Goal: Find specific page/section: Find specific page/section

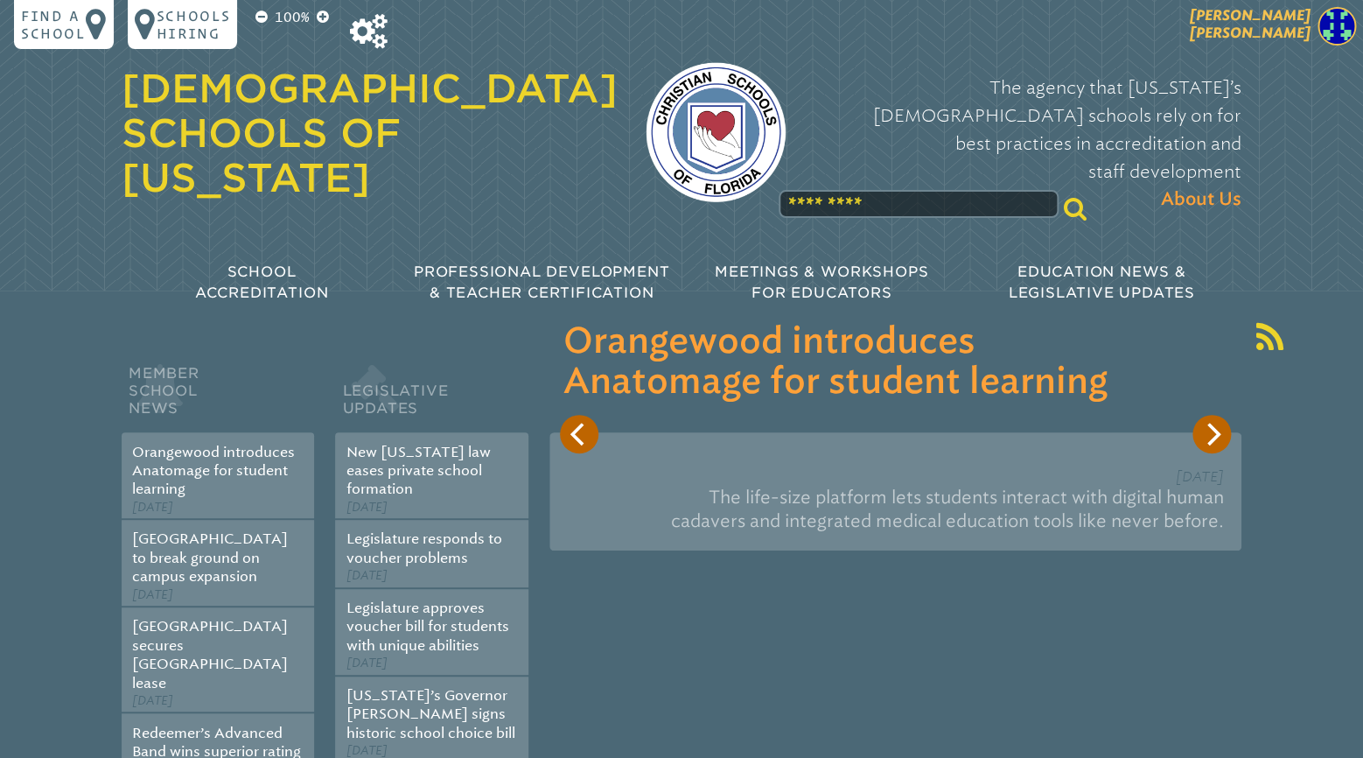
click at [1325, 31] on img at bounding box center [1336, 26] width 38 height 38
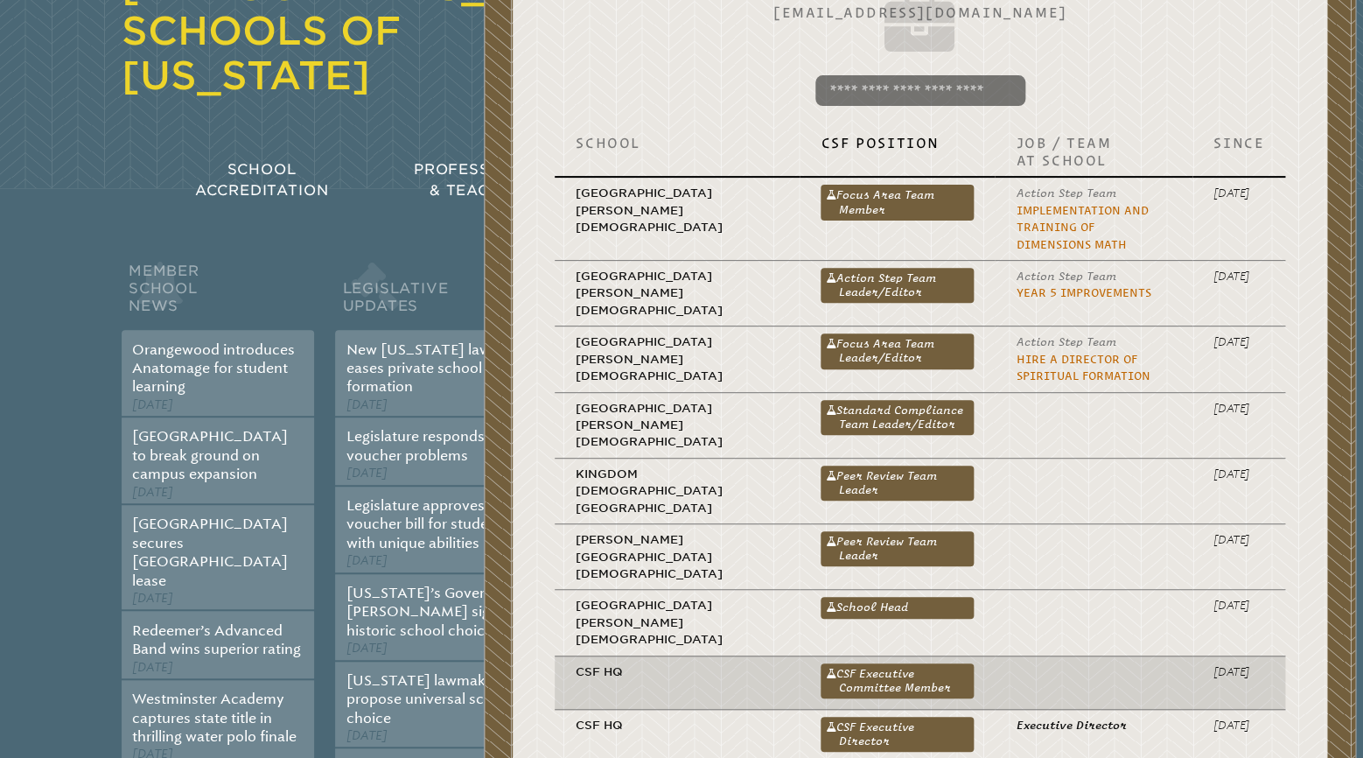
scroll to position [367, 0]
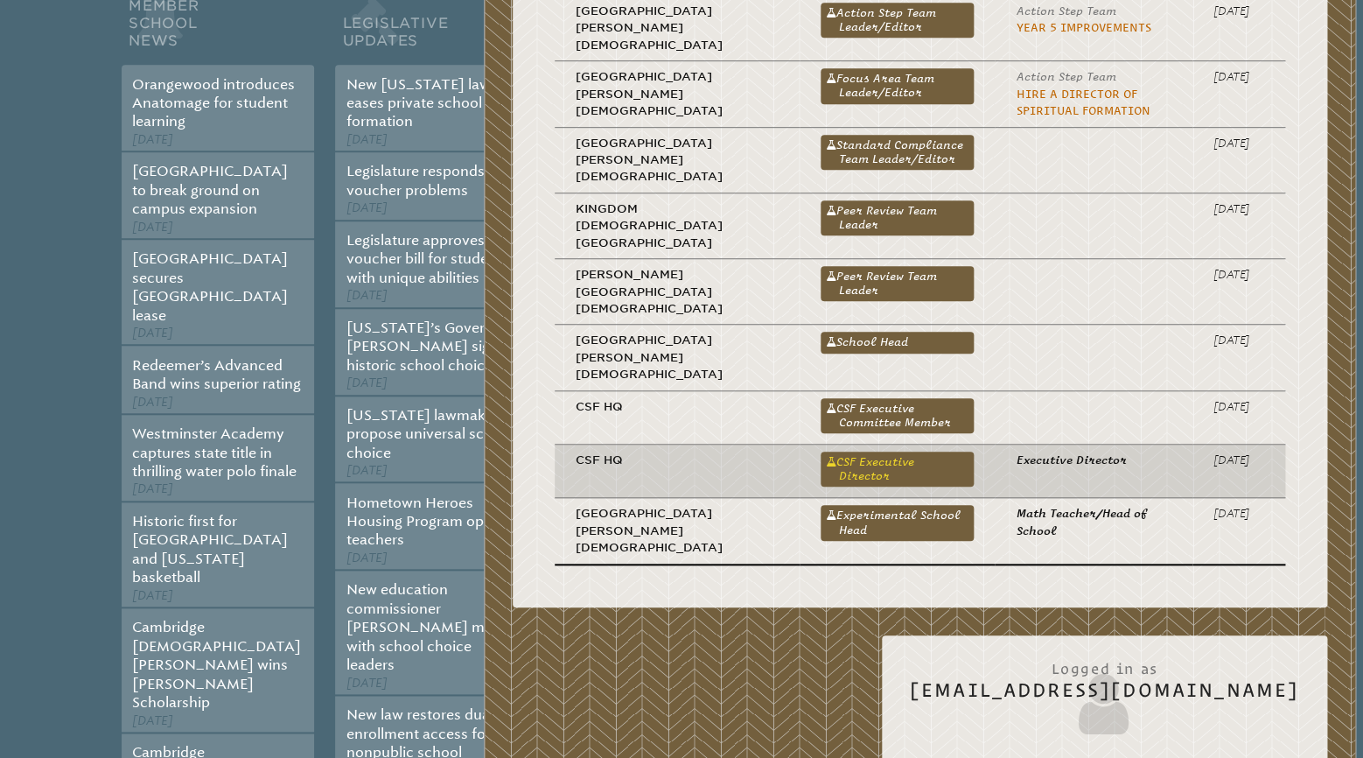
click at [825, 451] on link "CSF Executive Director" at bounding box center [897, 468] width 153 height 35
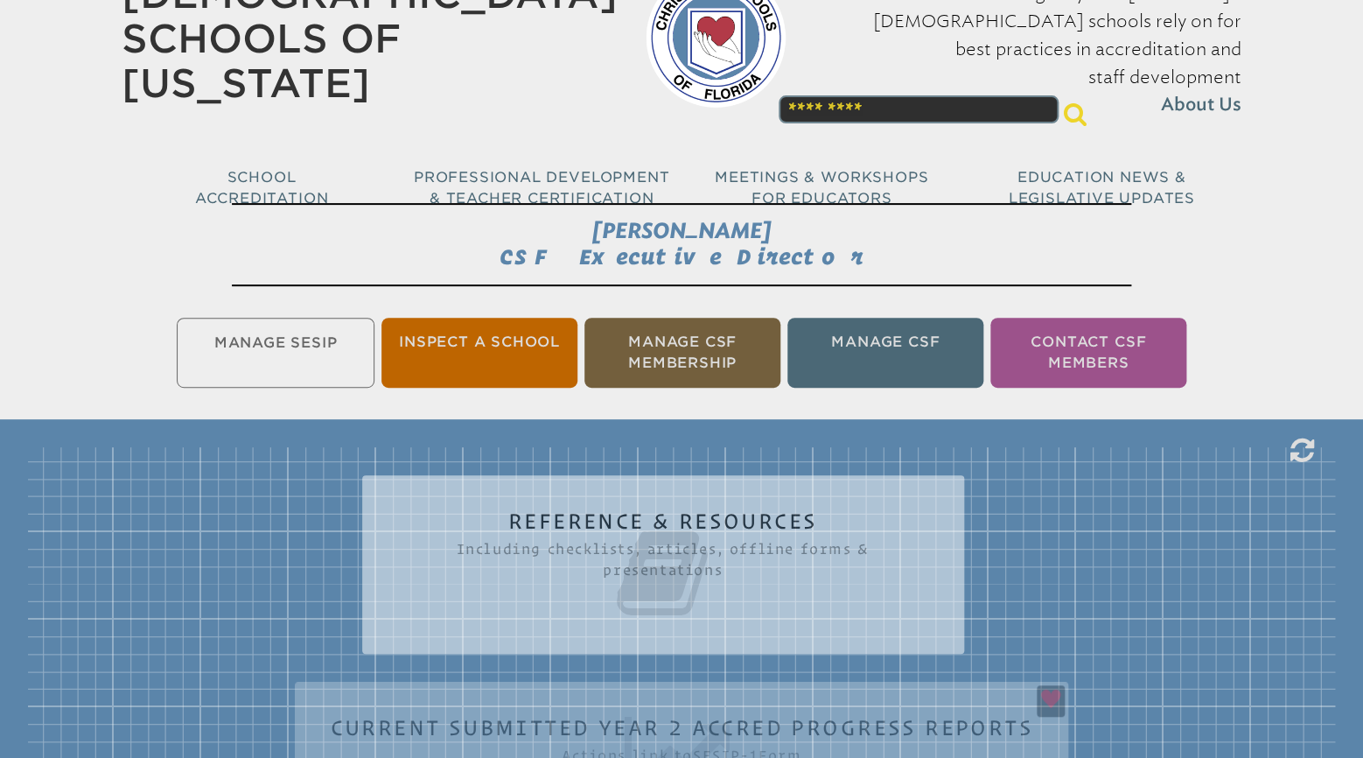
scroll to position [184, 0]
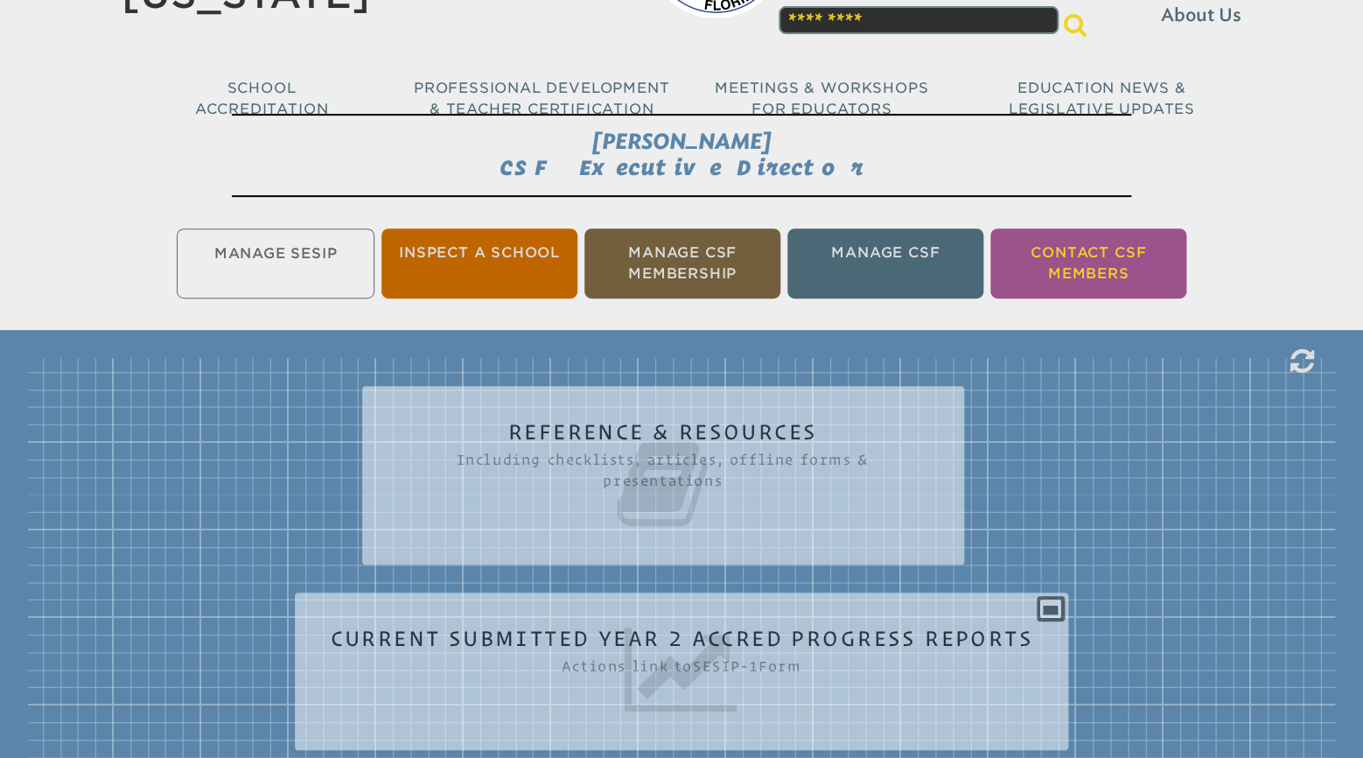
click at [1092, 269] on li "Contact CSF Members" at bounding box center [1088, 263] width 196 height 70
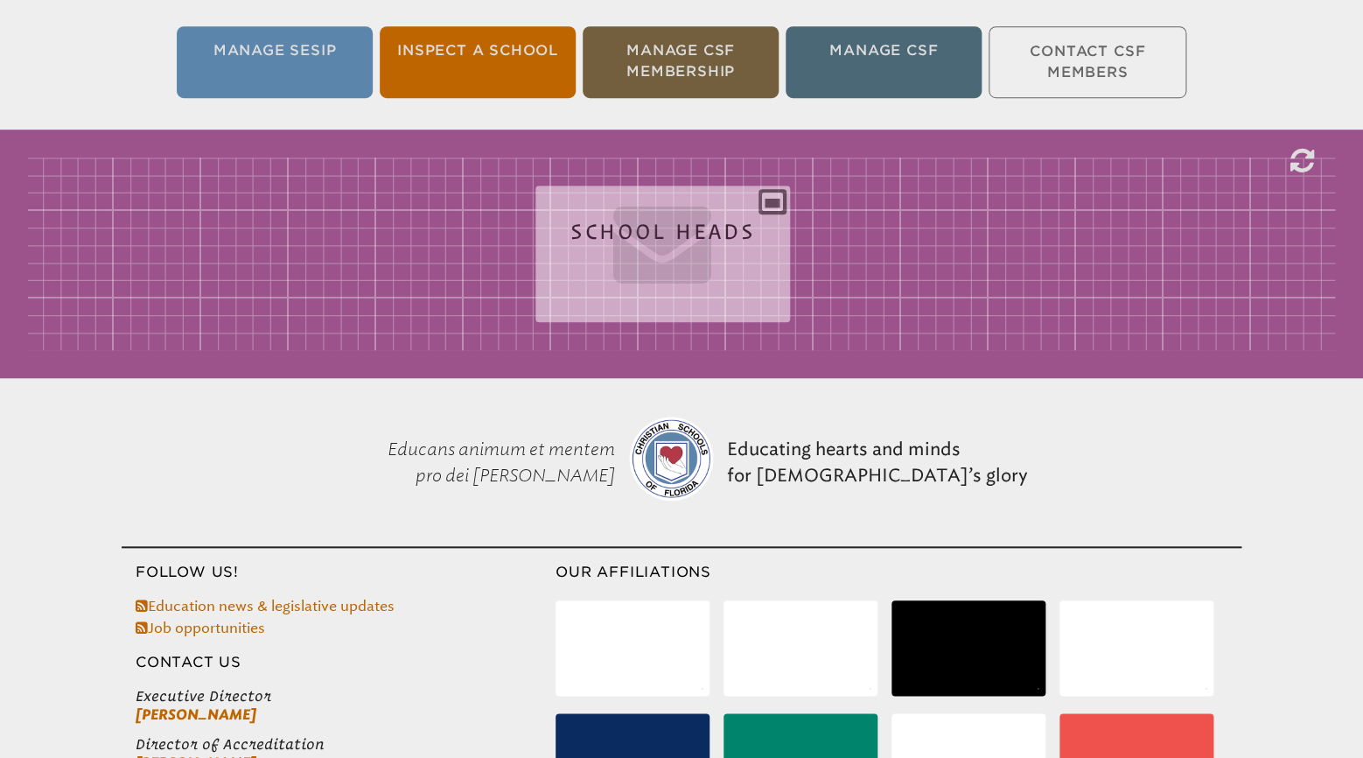
scroll to position [376, 0]
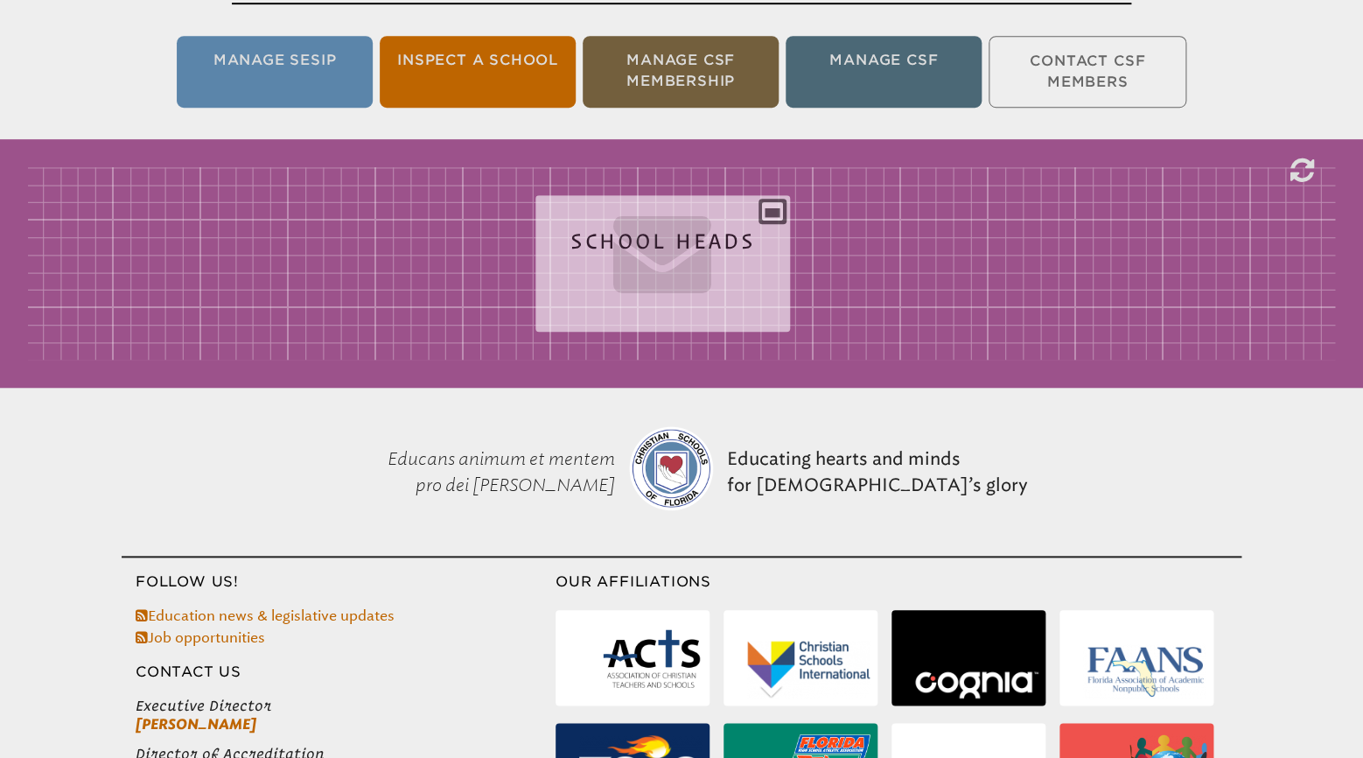
click at [626, 244] on icon at bounding box center [662, 251] width 185 height 98
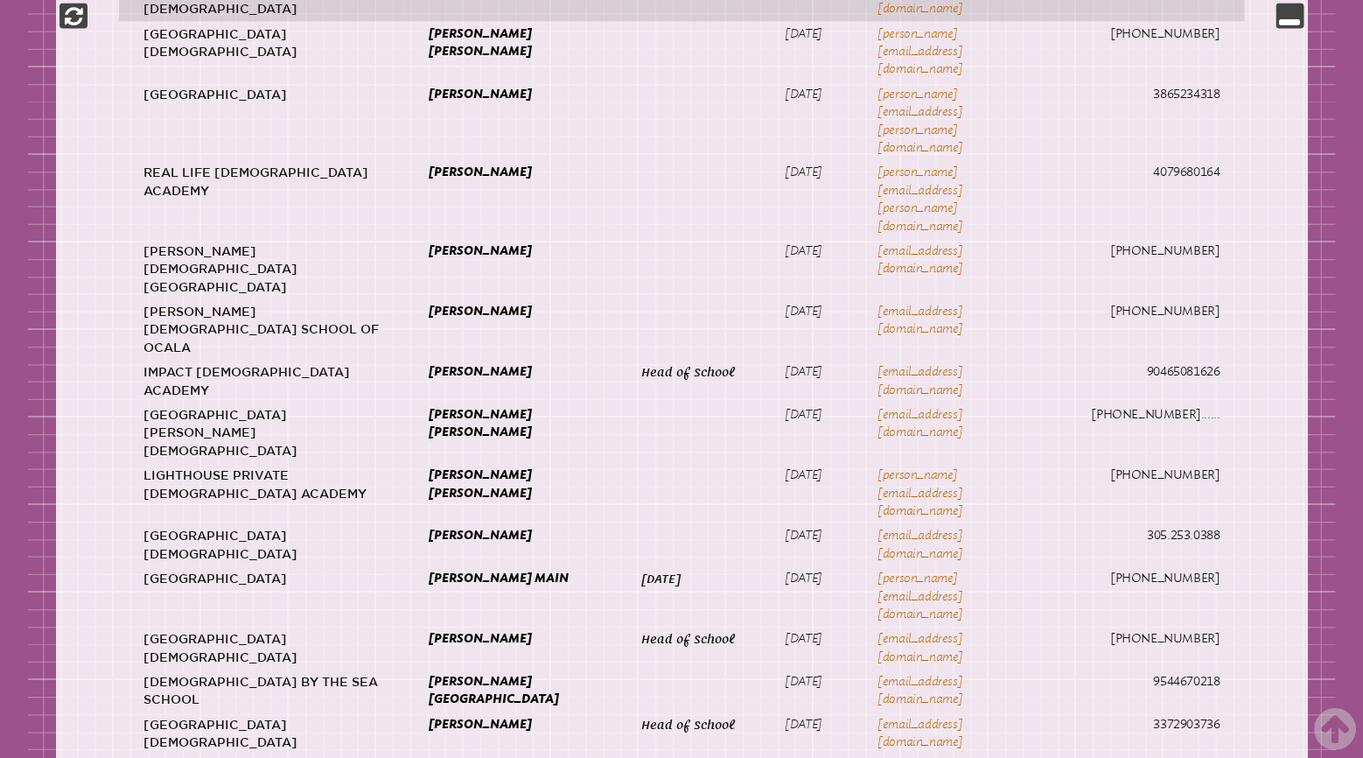
scroll to position [1470, 0]
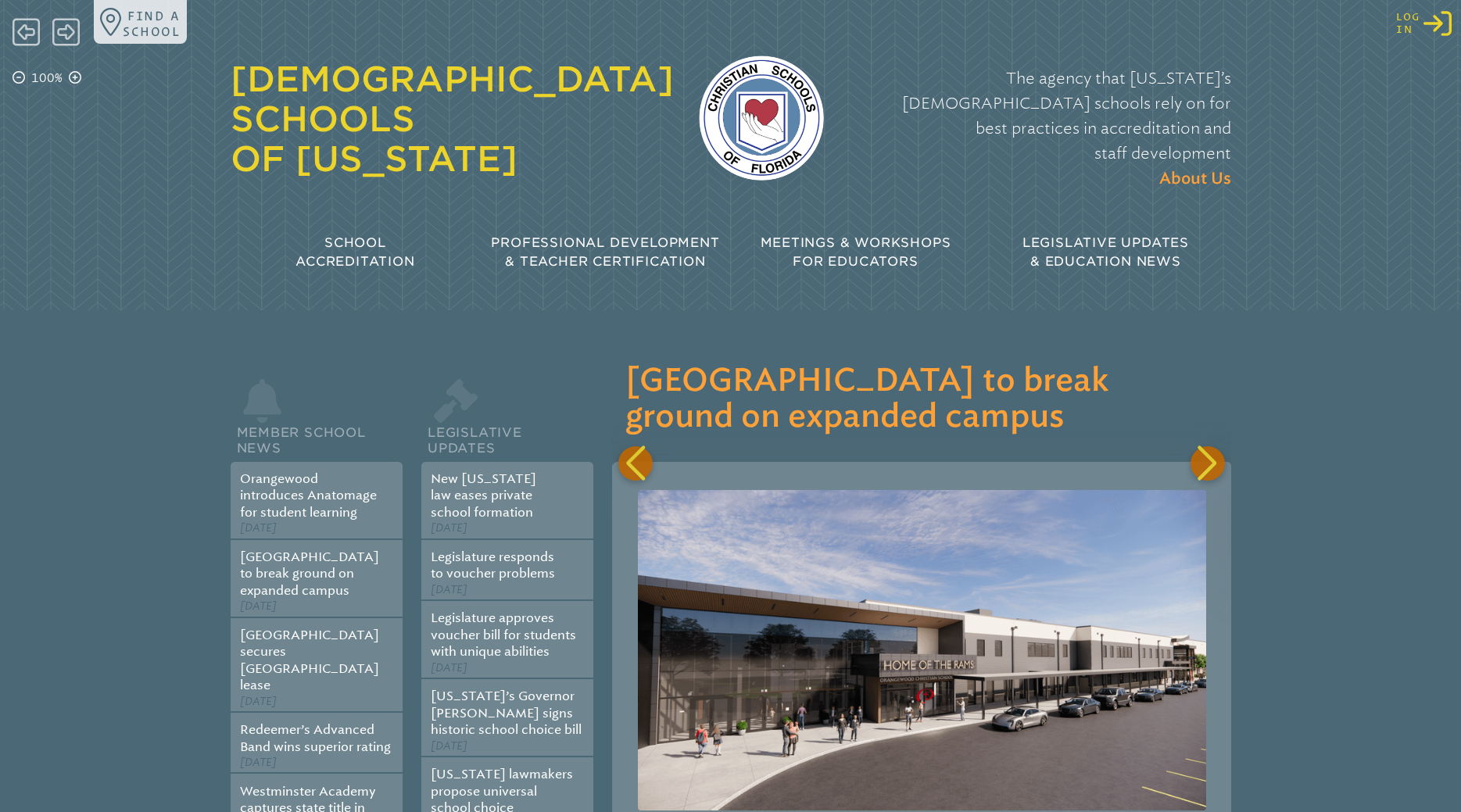
scroll to position [0, 618]
click at [1412, 26] on span "Log in" at bounding box center [1407, 22] width 24 height 24
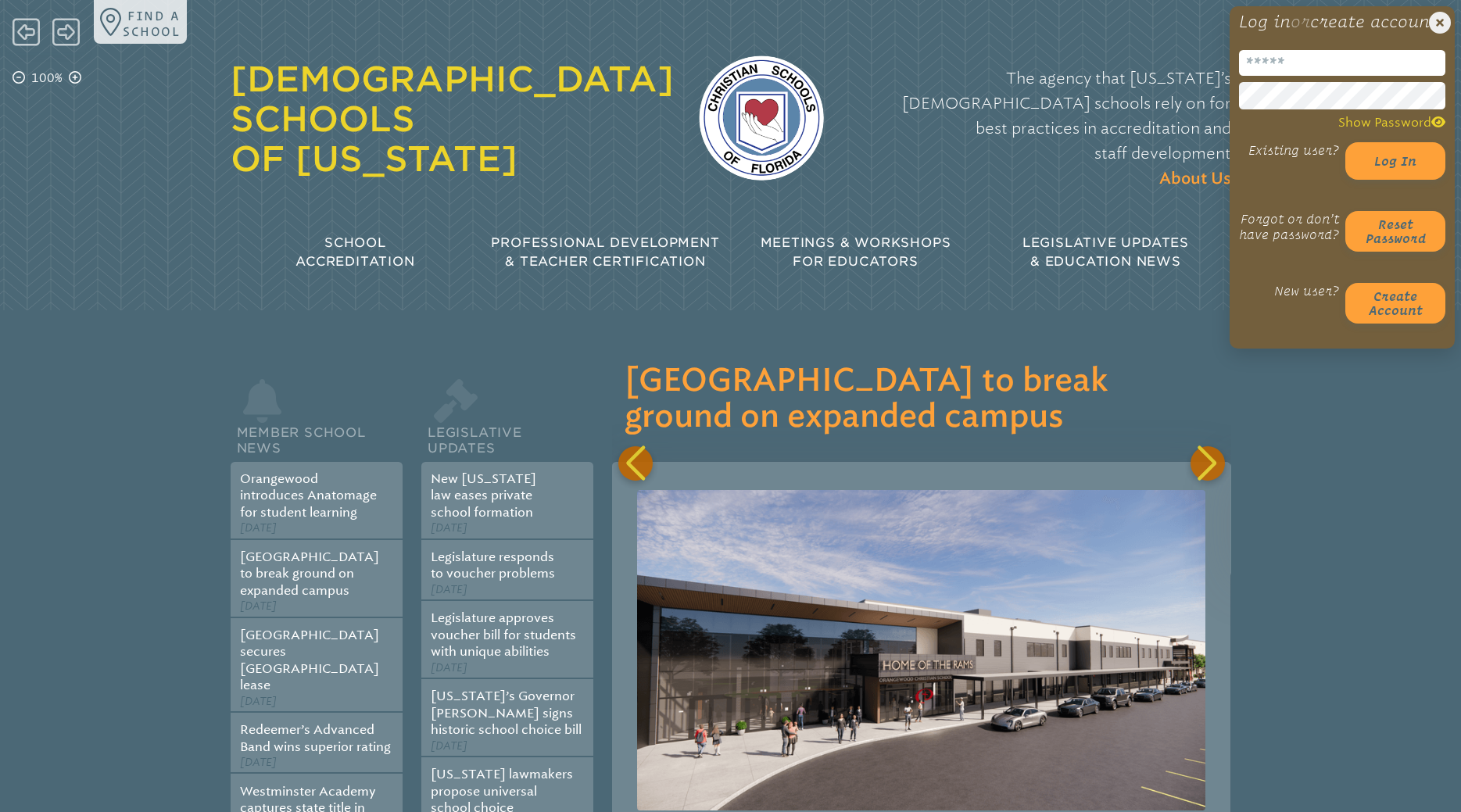
click at [1297, 76] on input "email" at bounding box center [1342, 63] width 206 height 26
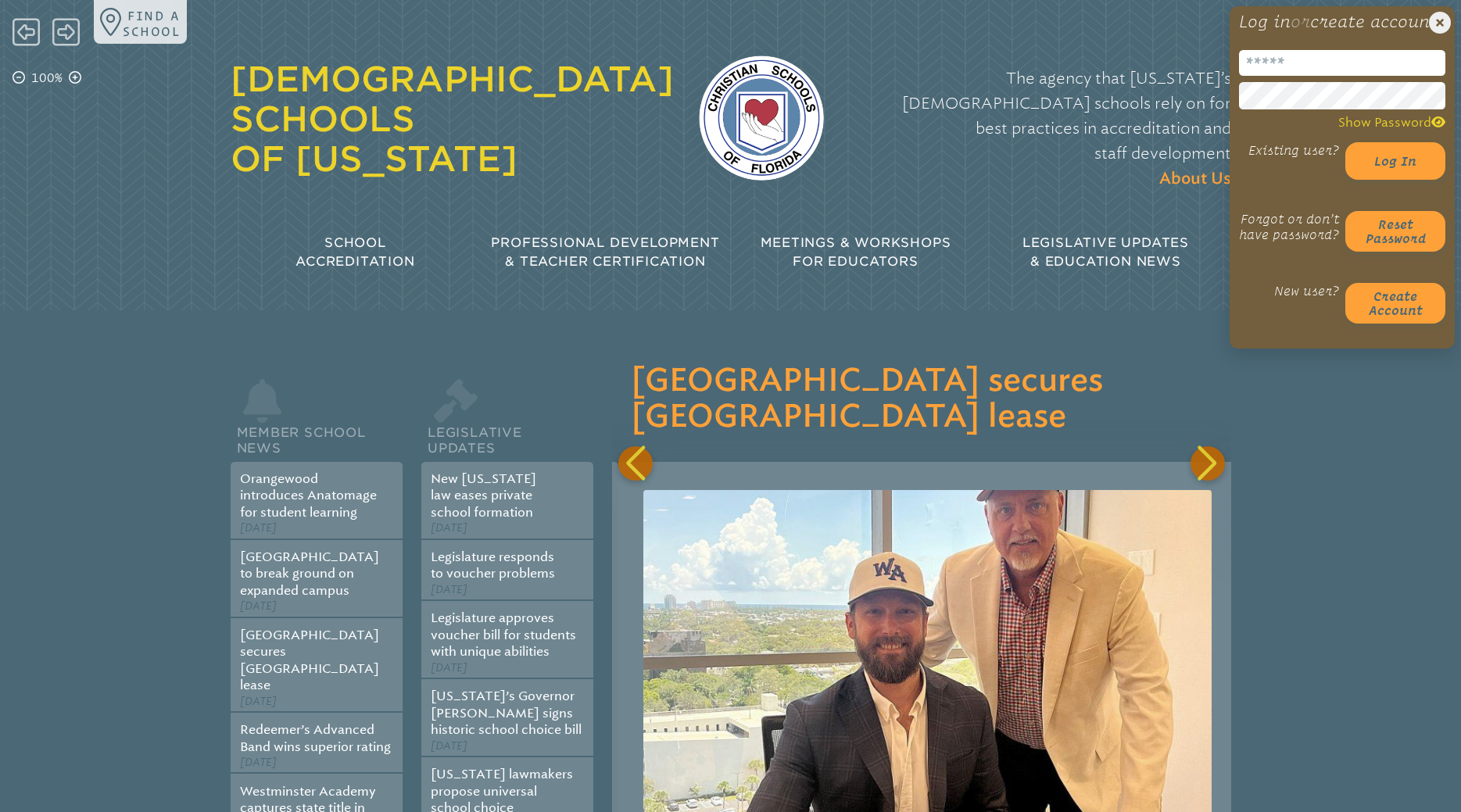
scroll to position [0, 1237]
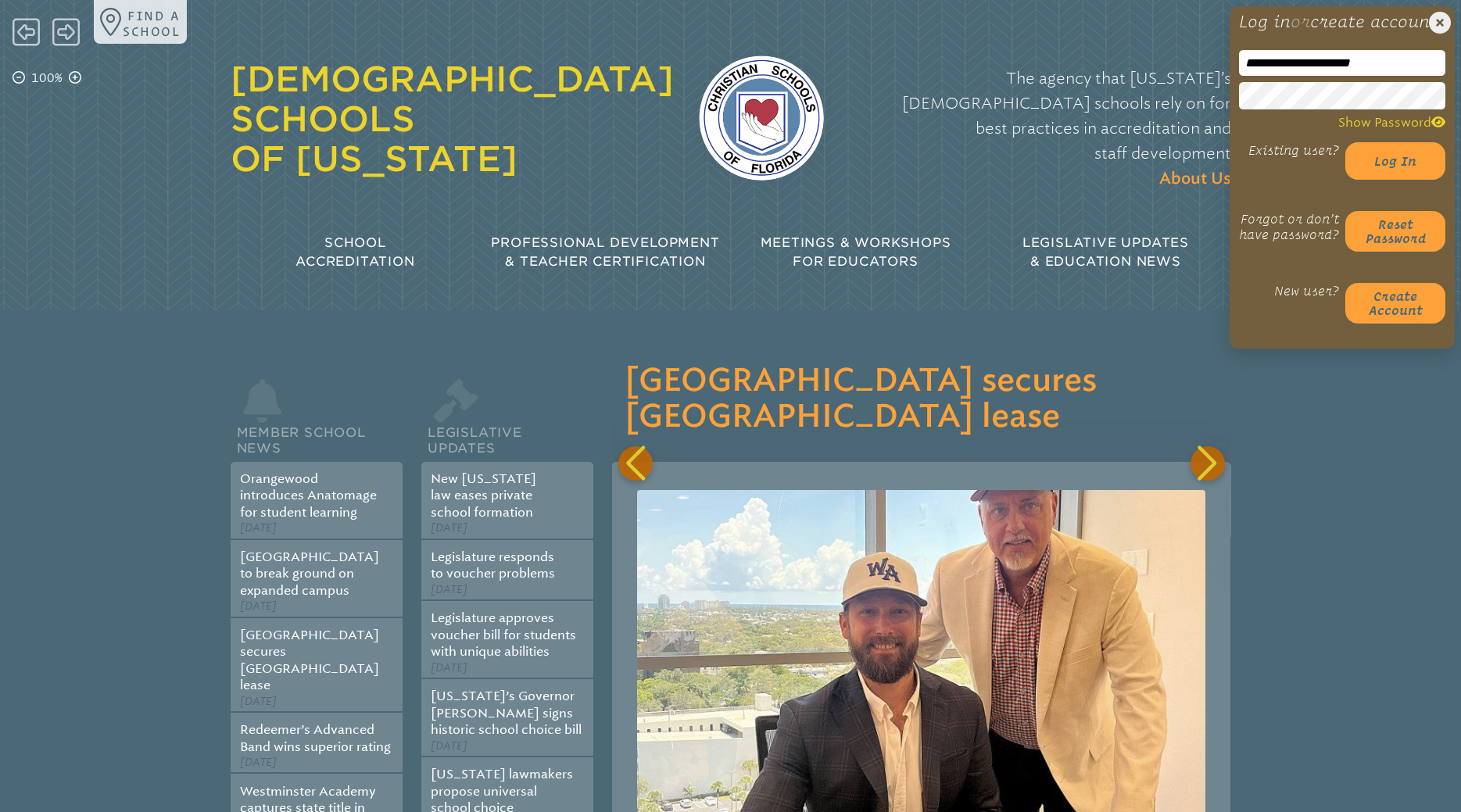
type input "**********"
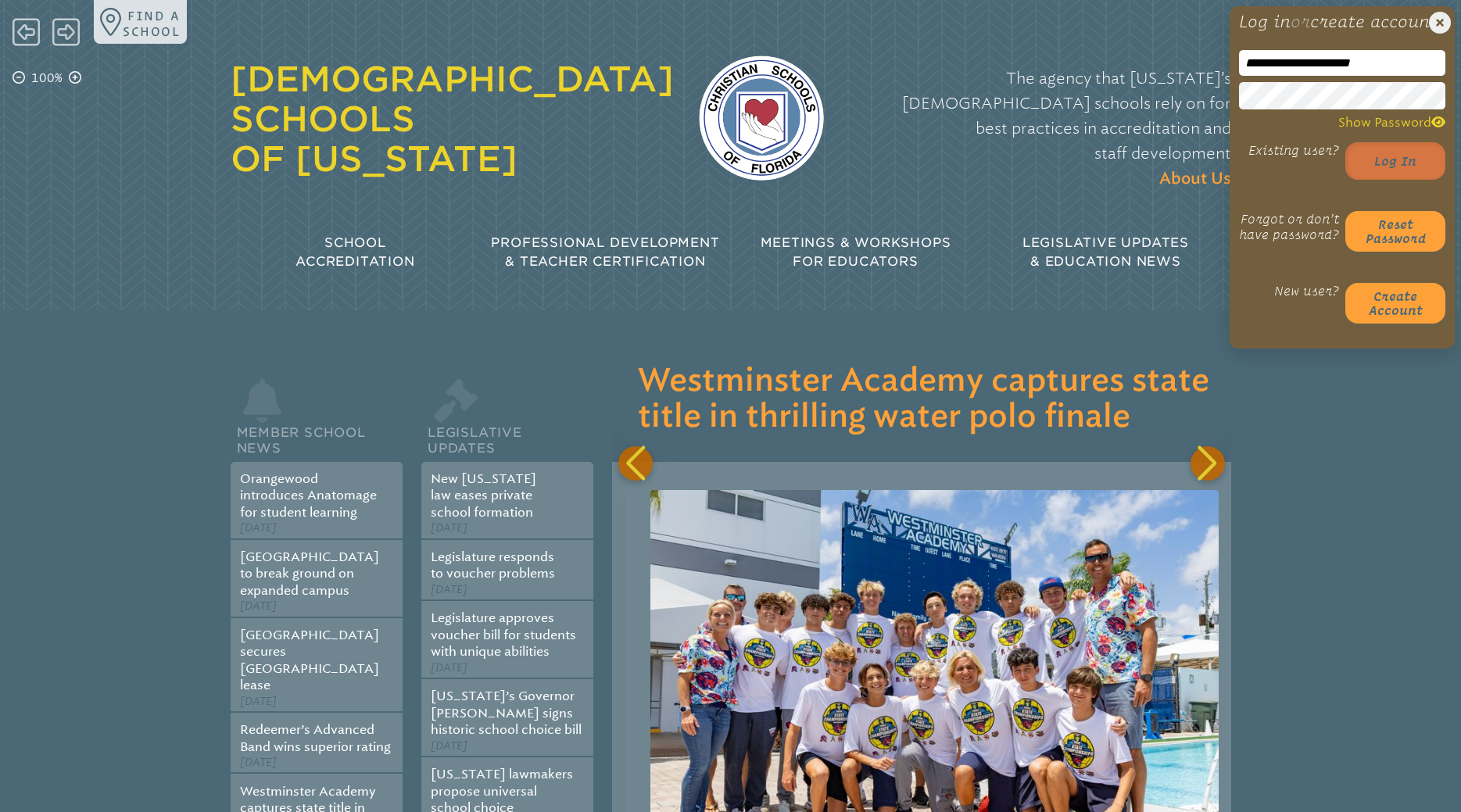
click at [1390, 180] on button "Log in" at bounding box center [1396, 161] width 100 height 38
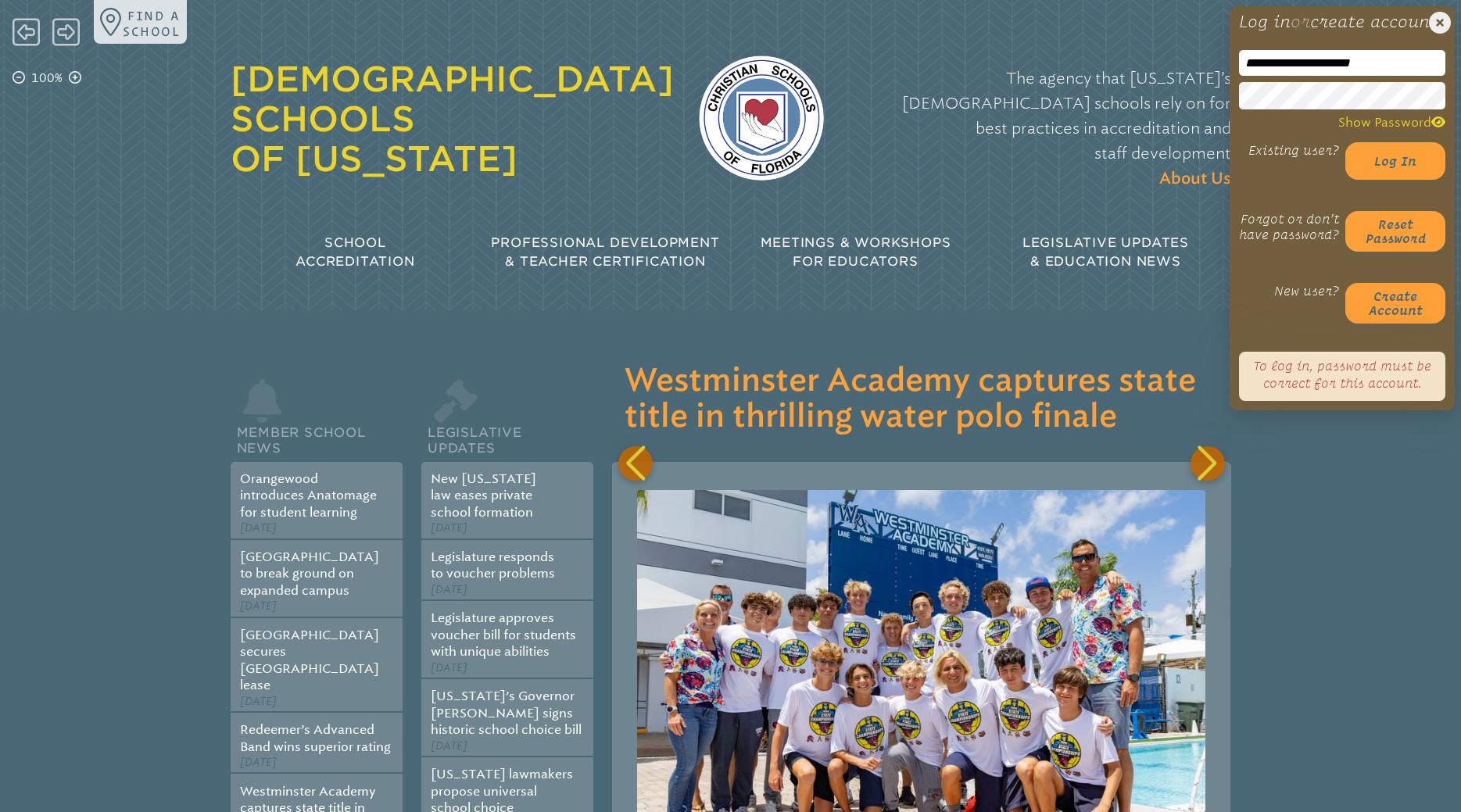
scroll to position [0, 2473]
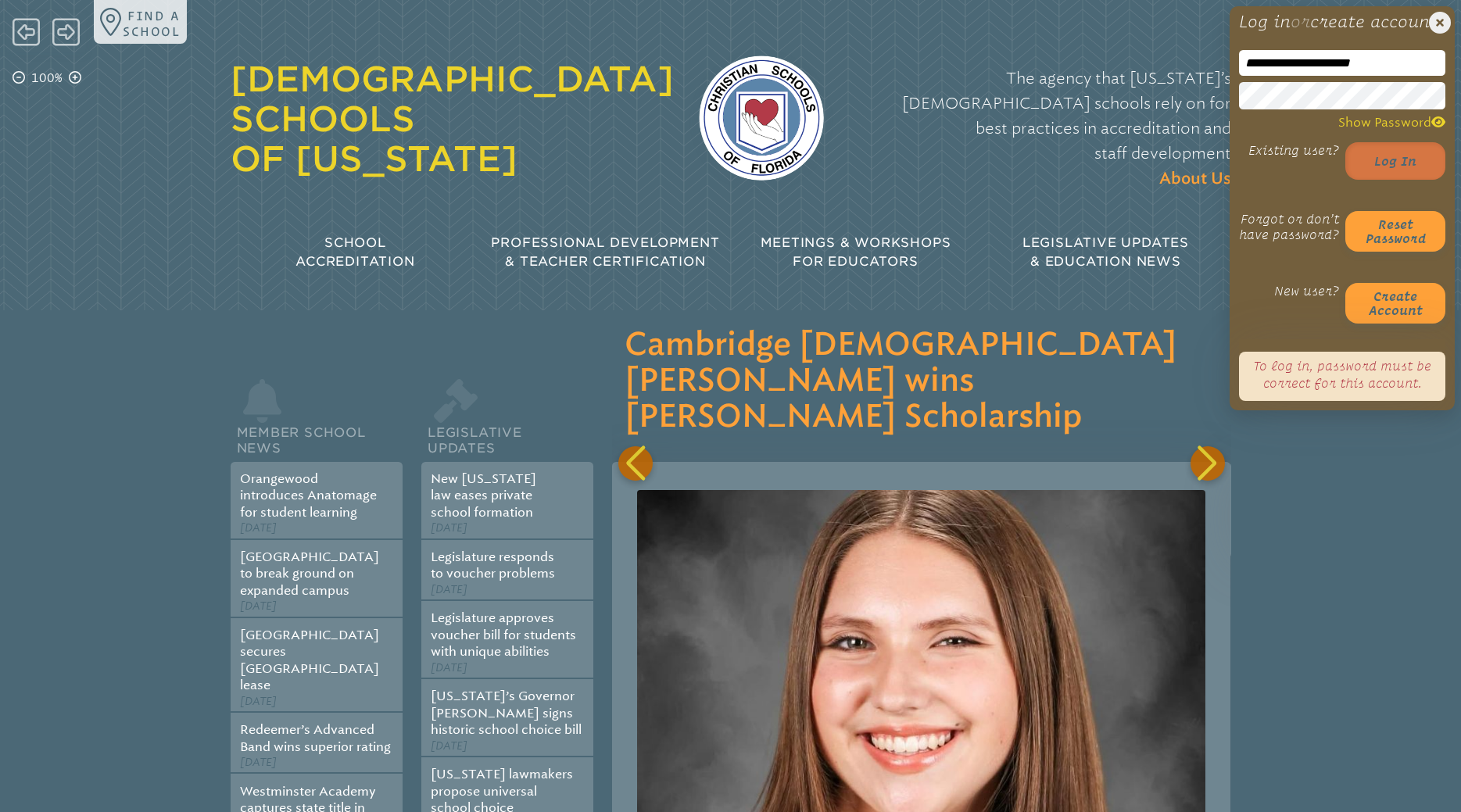
click at [1400, 180] on button "Log in" at bounding box center [1396, 161] width 100 height 38
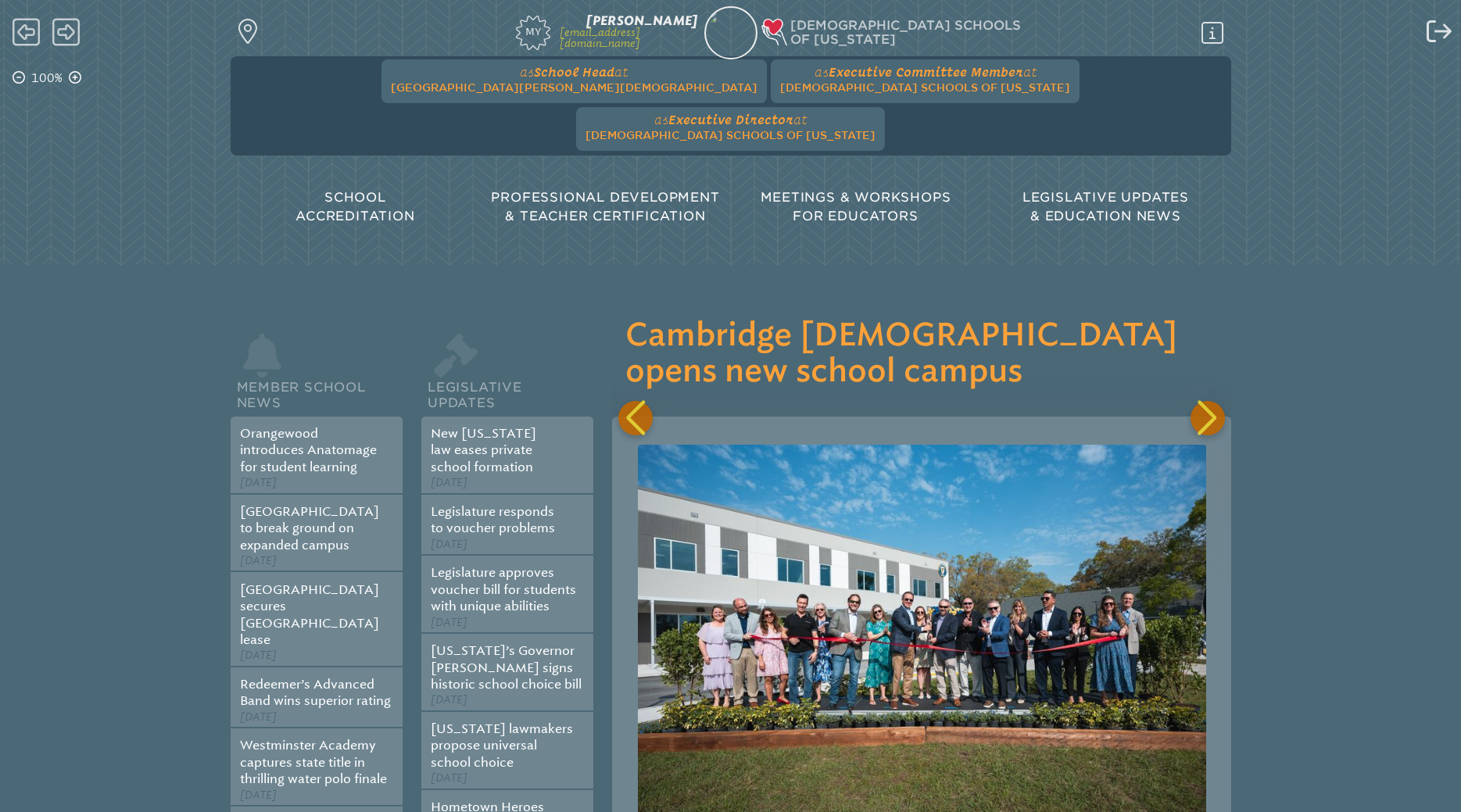
scroll to position [0, 3710]
click at [876, 129] on span "[DEMOGRAPHIC_DATA] Schools of [US_STATE]" at bounding box center [730, 135] width 290 height 13
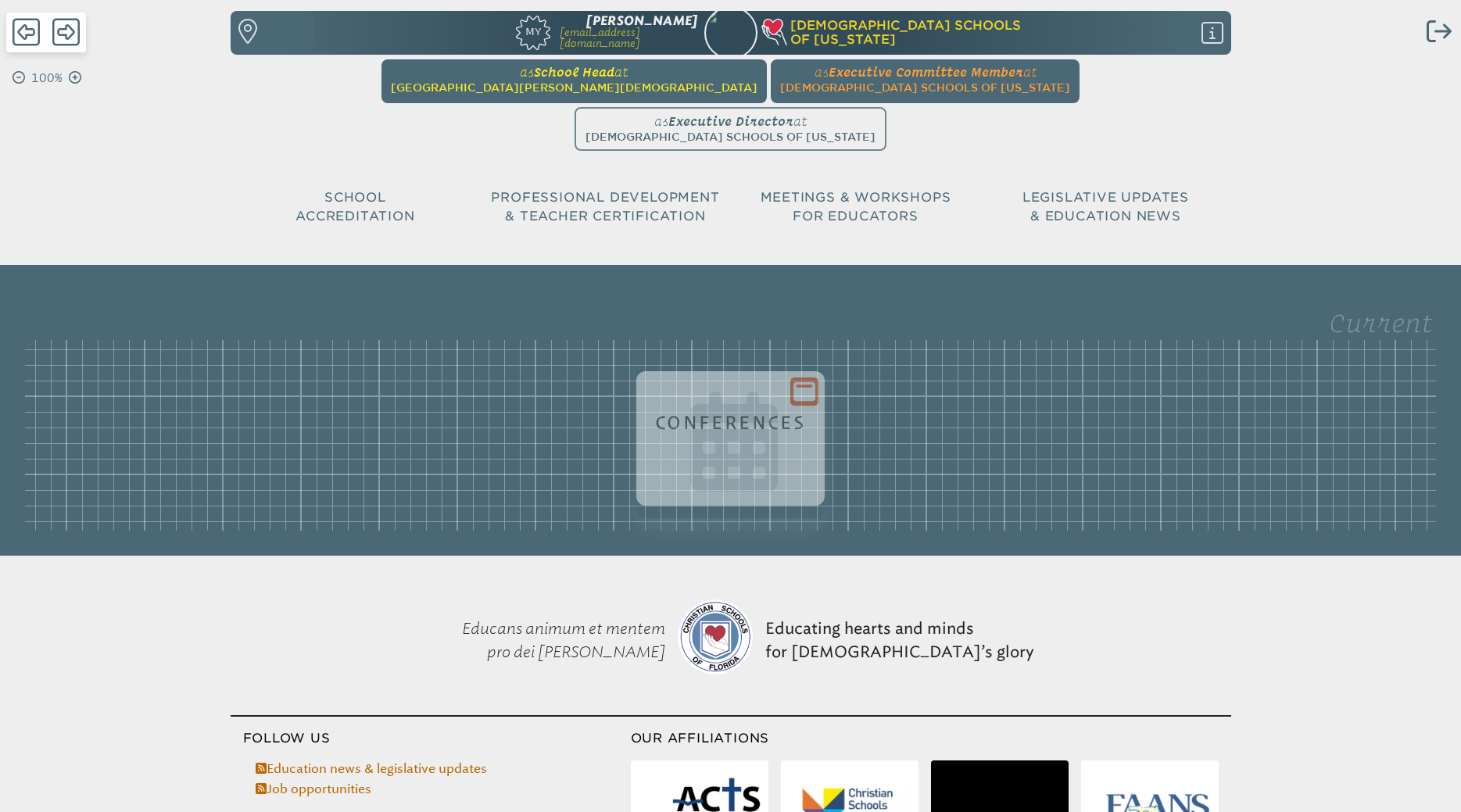
click at [523, 88] on span "[GEOGRAPHIC_DATA][PERSON_NAME][DEMOGRAPHIC_DATA]" at bounding box center [574, 88] width 366 height 13
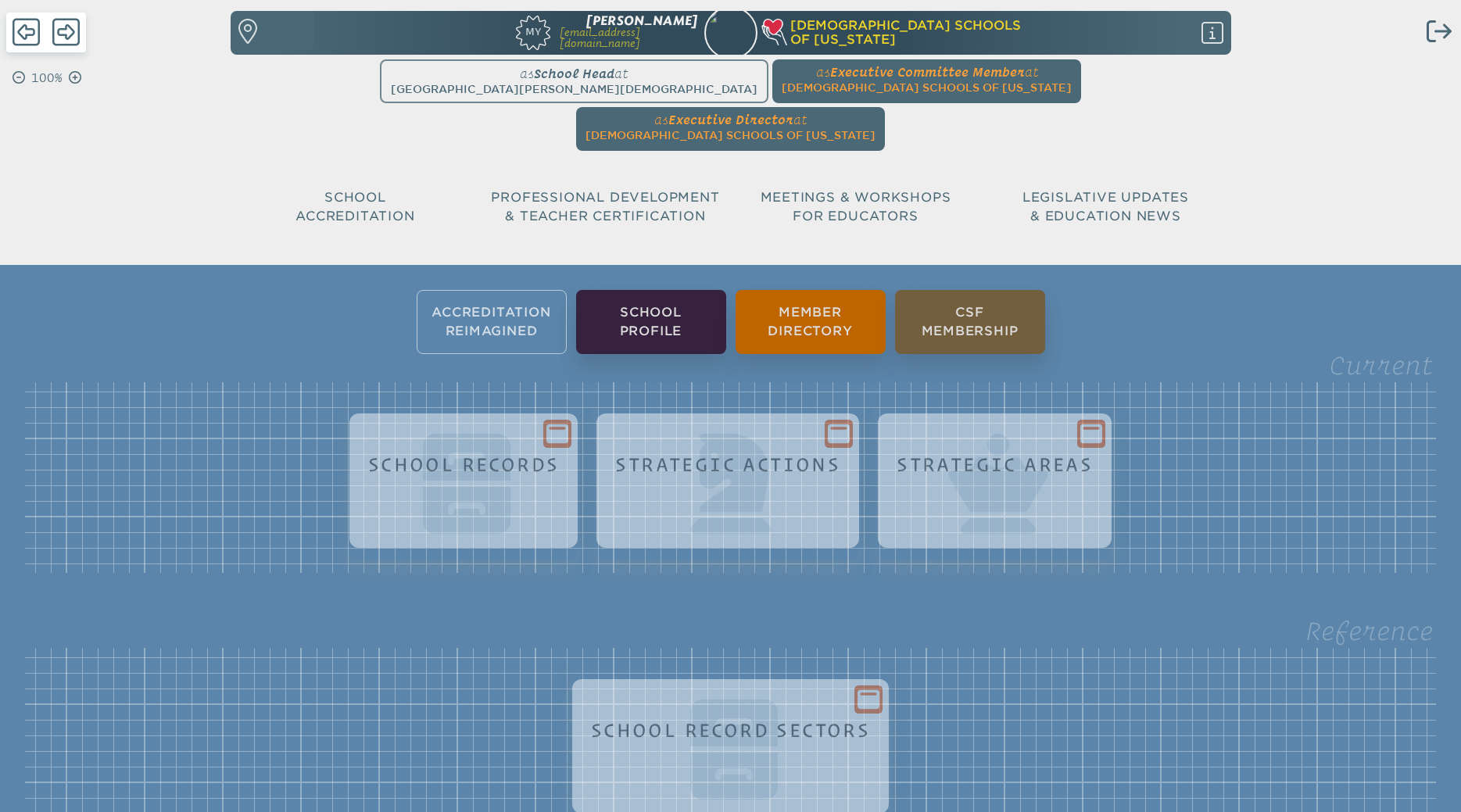
click at [507, 287] on ul "Accreditation Reimagined School Profile Member Directory CSF Membership" at bounding box center [730, 322] width 1461 height 71
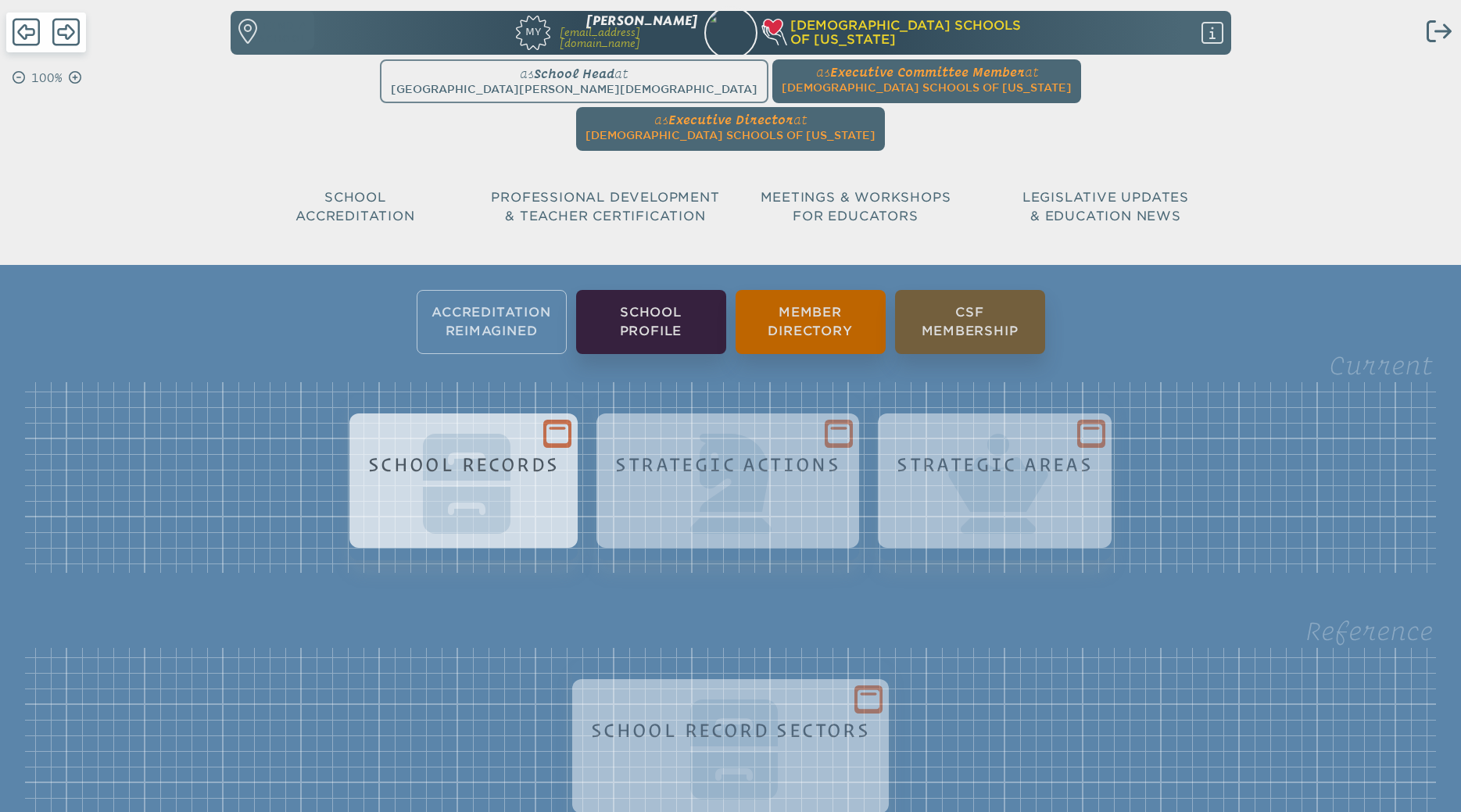
click at [470, 454] on h1 "School Records" at bounding box center [464, 465] width 191 height 21
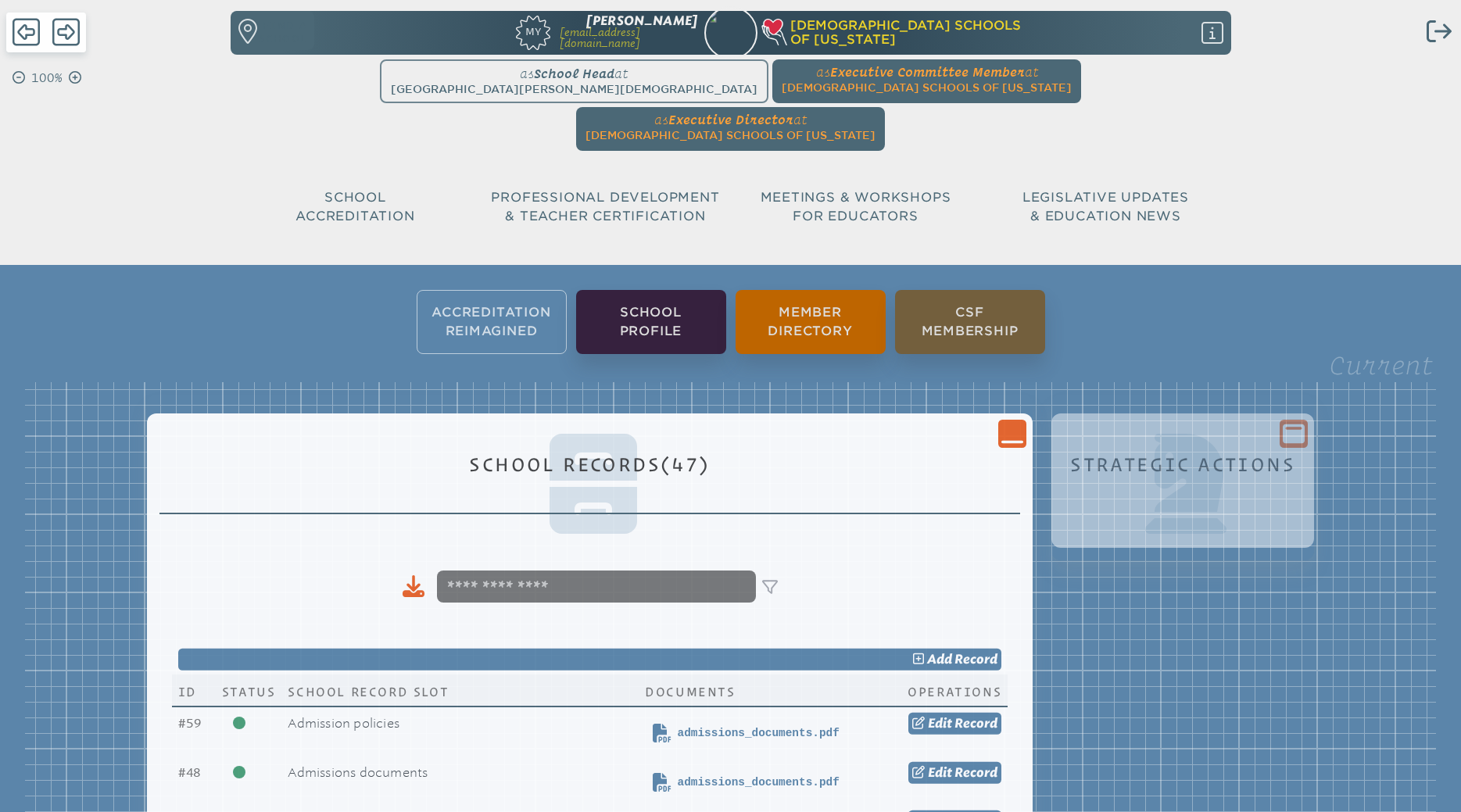
click at [1008, 423] on icon "Close Console" at bounding box center [1012, 433] width 21 height 21
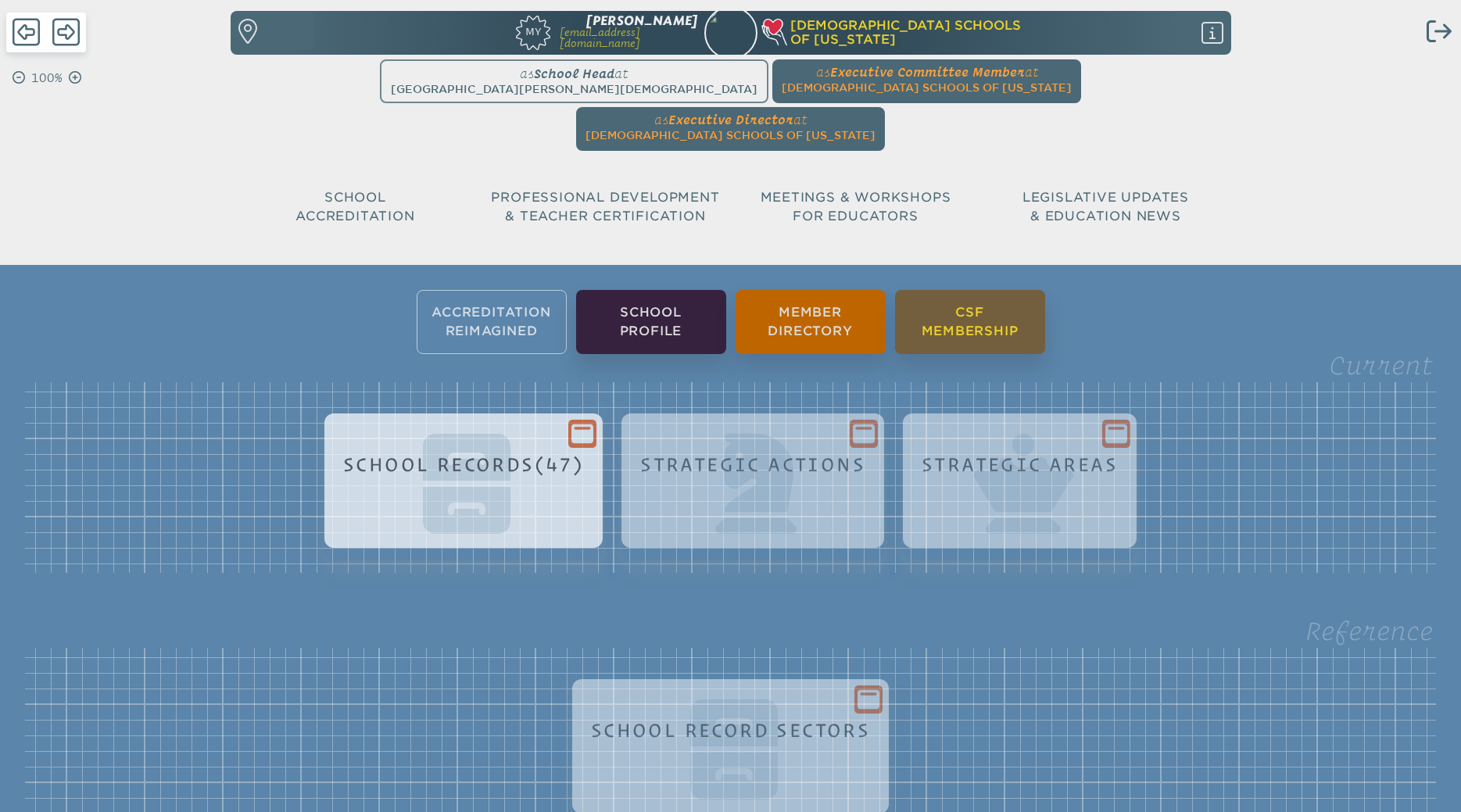
click at [952, 290] on li "CSF Membership" at bounding box center [970, 322] width 150 height 64
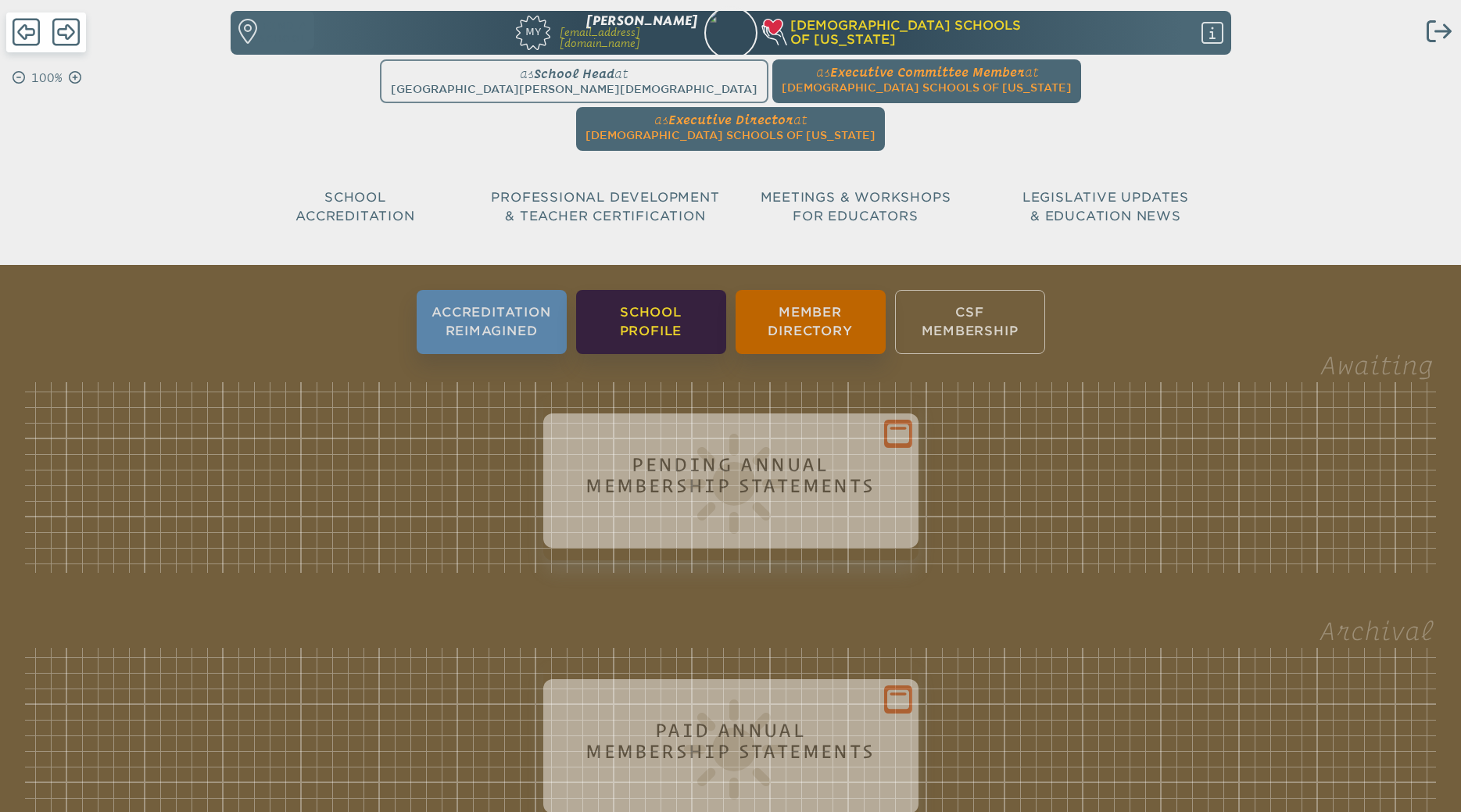
click at [676, 290] on li "School Profile" at bounding box center [651, 322] width 150 height 64
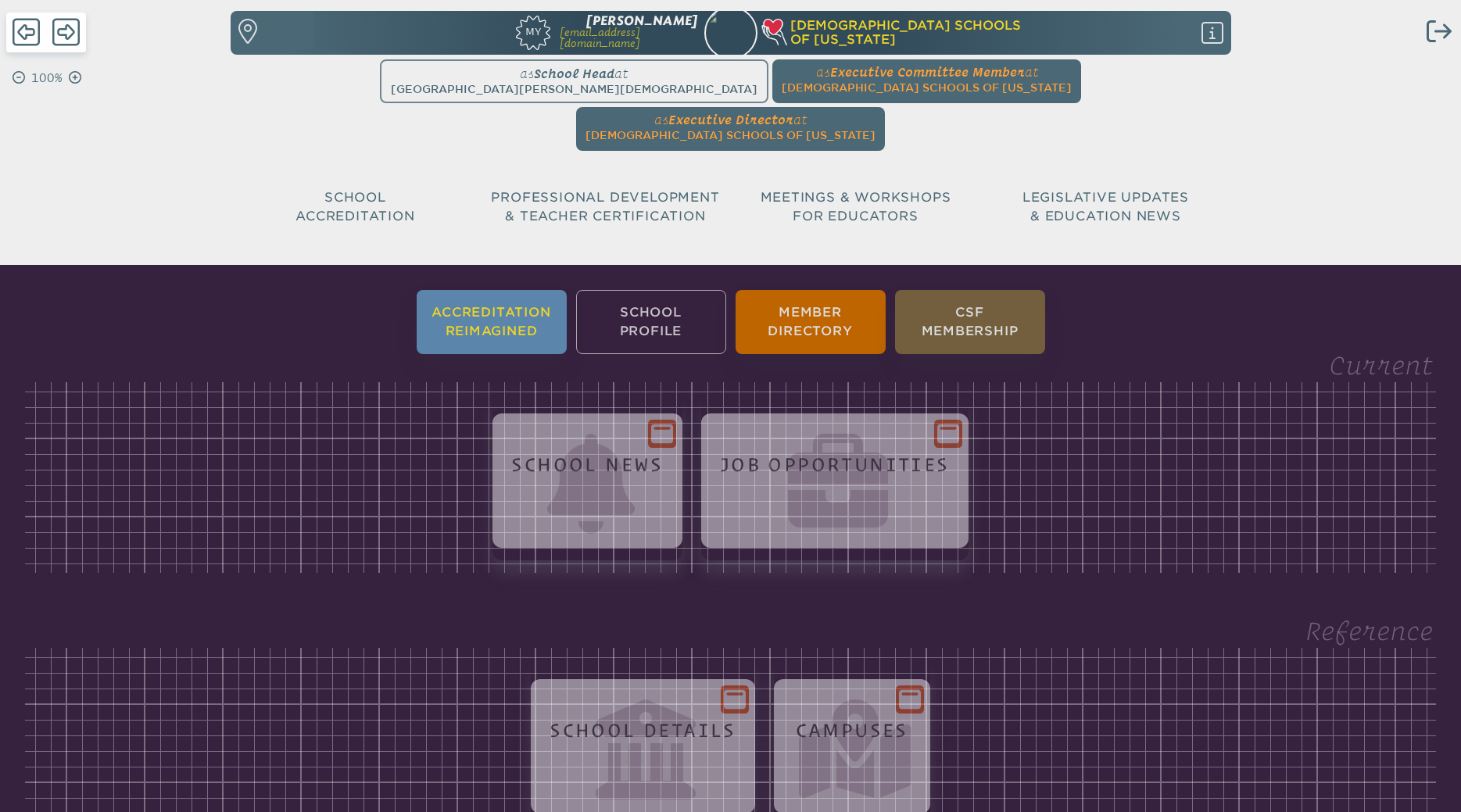
click at [475, 290] on li "Accreditation Reimagined" at bounding box center [491, 322] width 150 height 64
